Goal: Information Seeking & Learning: Learn about a topic

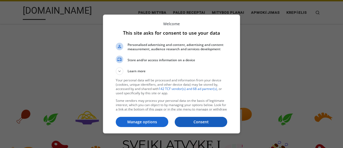
click at [197, 121] on p "Consent" at bounding box center [201, 121] width 53 height 5
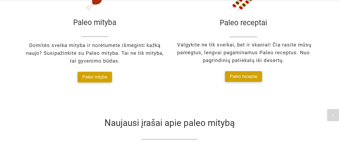
scroll to position [853, 0]
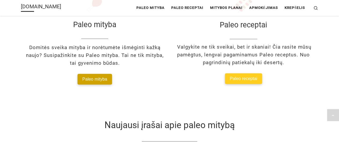
click at [244, 76] on span "Paleo receptai" at bounding box center [243, 78] width 27 height 5
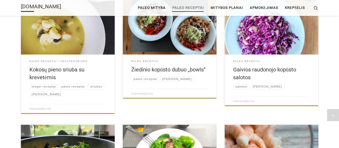
drag, startPoint x: 341, startPoint y: 8, endPoint x: 342, endPoint y: 29, distance: 20.9
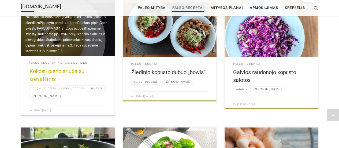
click at [47, 70] on link "Kokosų pieno sriuba su krevetėmis" at bounding box center [56, 75] width 55 height 14
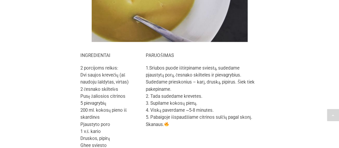
scroll to position [210, 0]
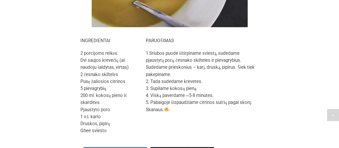
drag, startPoint x: 340, startPoint y: 17, endPoint x: 342, endPoint y: 55, distance: 38.1
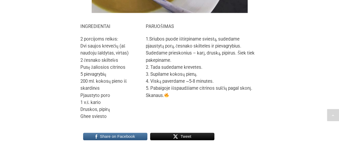
scroll to position [224, 0]
